Goal: Navigation & Orientation: Understand site structure

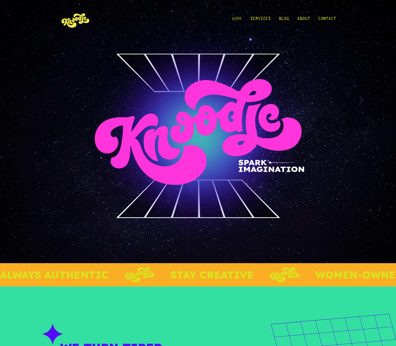
click at [236, 20] on link "Work" at bounding box center [237, 20] width 10 height 24
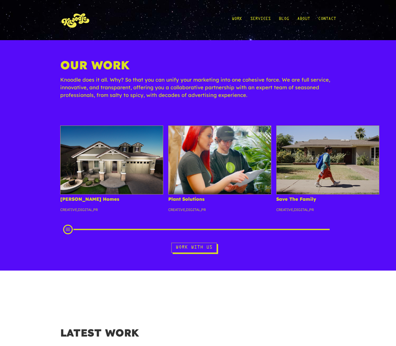
click at [64, 17] on img at bounding box center [75, 20] width 31 height 24
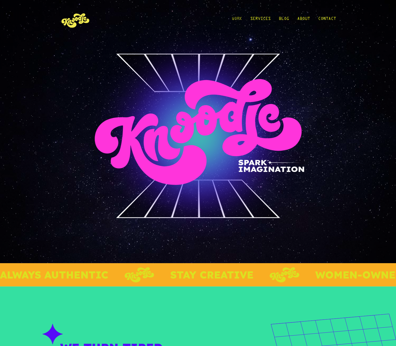
click at [236, 17] on link "Work" at bounding box center [237, 20] width 10 height 24
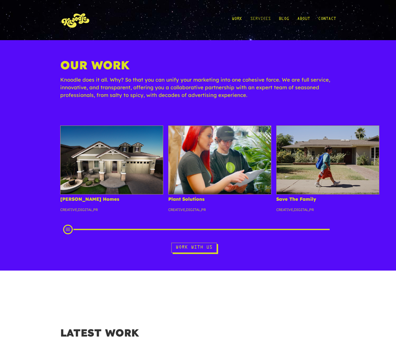
click at [258, 17] on link "Services" at bounding box center [261, 20] width 20 height 24
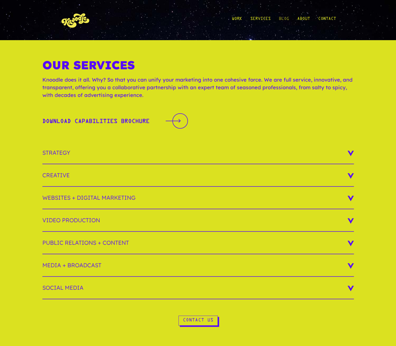
click at [286, 19] on link "Blog" at bounding box center [284, 20] width 10 height 24
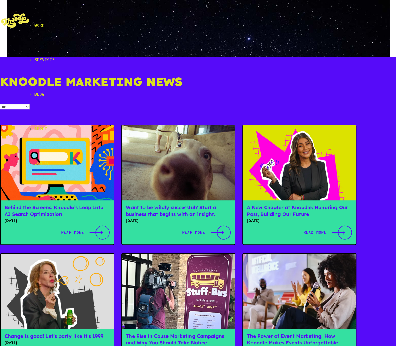
click at [306, 112] on link "About" at bounding box center [215, 129] width 362 height 35
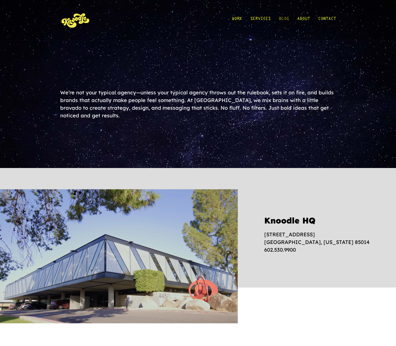
click at [284, 20] on link "Blog" at bounding box center [284, 20] width 10 height 24
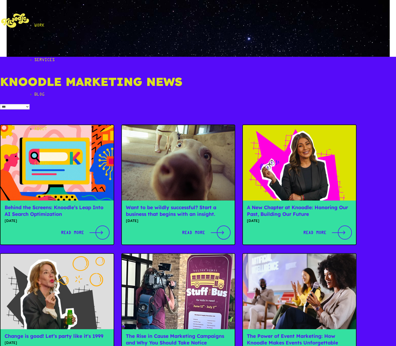
click at [236, 16] on link "Work" at bounding box center [215, 25] width 362 height 35
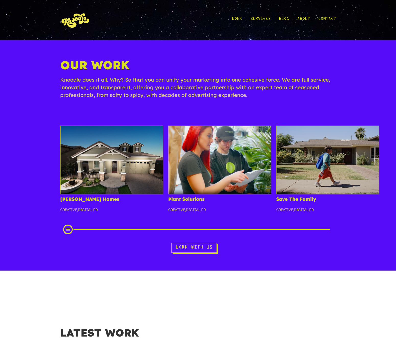
click at [87, 20] on img at bounding box center [75, 20] width 31 height 24
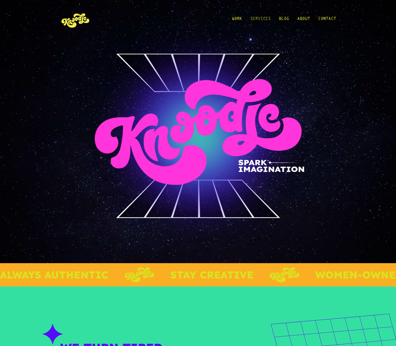
click at [262, 18] on link "Services" at bounding box center [261, 20] width 20 height 24
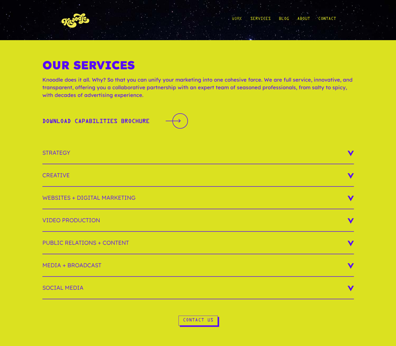
click at [237, 19] on link "Work" at bounding box center [237, 20] width 10 height 24
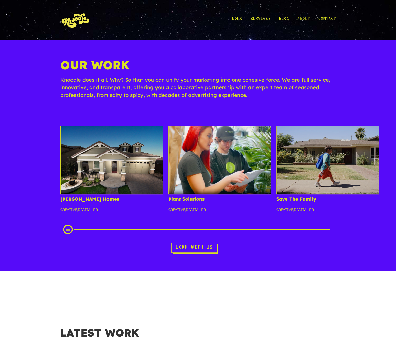
click at [306, 18] on link "About" at bounding box center [304, 20] width 13 height 24
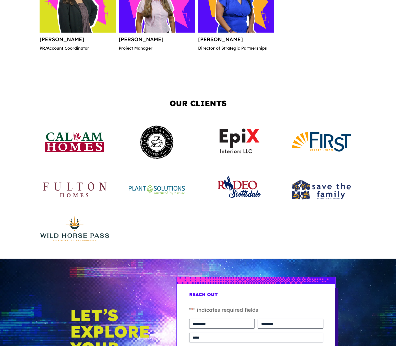
scroll to position [920, 0]
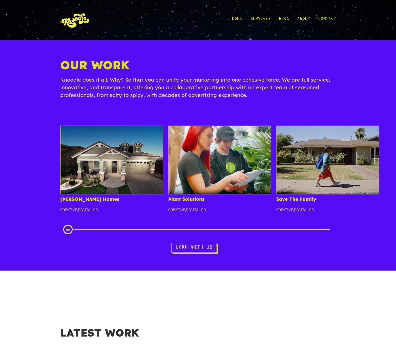
drag, startPoint x: 158, startPoint y: 41, endPoint x: 150, endPoint y: 39, distance: 8.7
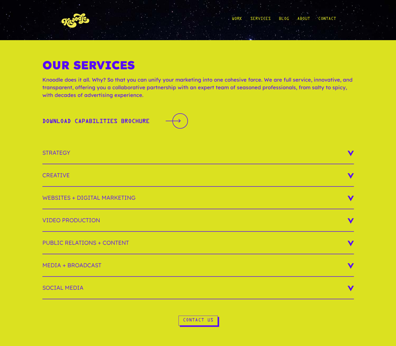
click at [69, 19] on img at bounding box center [75, 20] width 31 height 24
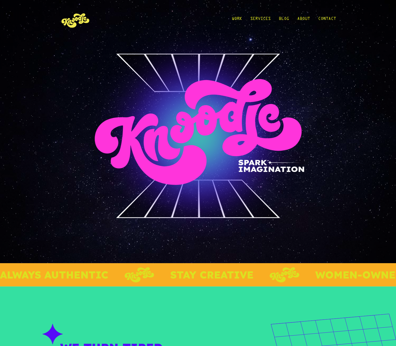
click at [39, 62] on div "front rightSide leftSide" at bounding box center [198, 131] width 396 height 263
